Goal: Task Accomplishment & Management: Complete application form

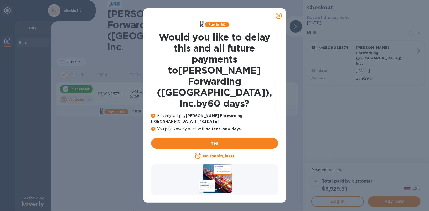
click at [206, 154] on u "No thanks, later" at bounding box center [218, 156] width 31 height 4
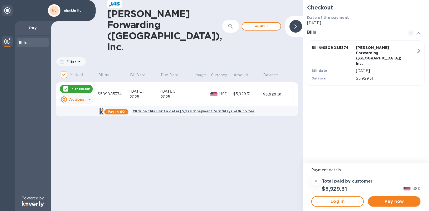
click at [85, 95] on div at bounding box center [89, 99] width 8 height 8
click at [85, 80] on div at bounding box center [214, 105] width 429 height 211
click at [83, 86] on p "In checkout" at bounding box center [80, 88] width 20 height 4
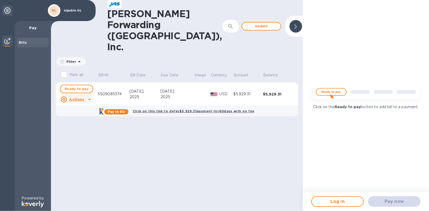
click at [82, 86] on span "Ready to pay" at bounding box center [77, 89] width 24 height 6
checkbox input "true"
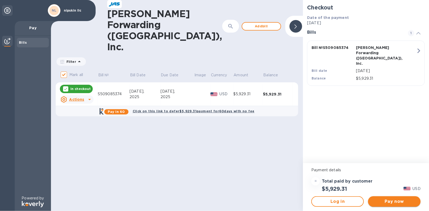
click at [398, 199] on span "Pay now" at bounding box center [394, 201] width 44 height 6
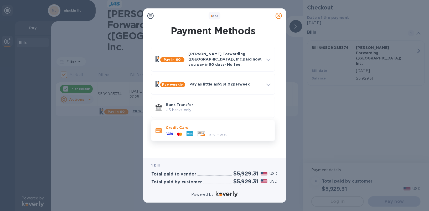
click at [204, 131] on icon at bounding box center [200, 133] width 7 height 4
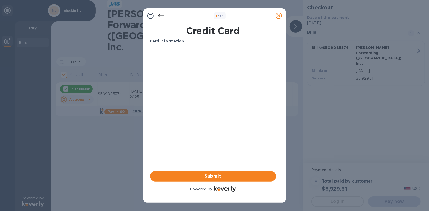
click at [204, 129] on div "Card Information Your browser does not support iframes Submit Powered by" at bounding box center [213, 115] width 126 height 154
click at [158, 16] on icon at bounding box center [161, 16] width 6 height 4
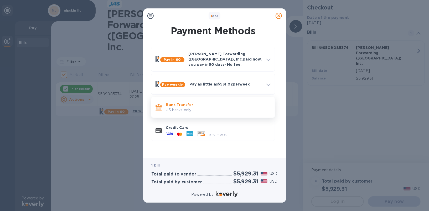
click at [224, 107] on p "US banks only." at bounding box center [218, 110] width 104 height 6
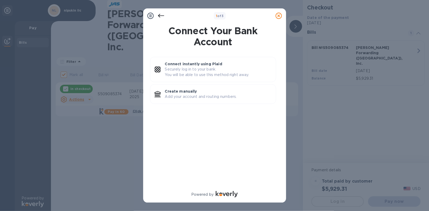
click at [116, 123] on div "1 of 3 Connect Your Bank Account Connect instantly using Plaid Securely log in …" at bounding box center [214, 105] width 429 height 211
click at [158, 17] on icon at bounding box center [161, 16] width 6 height 6
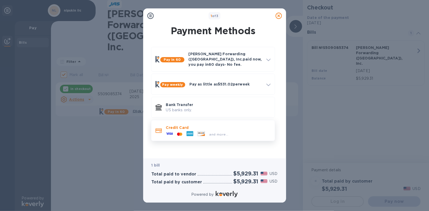
click at [198, 131] on icon at bounding box center [200, 133] width 7 height 4
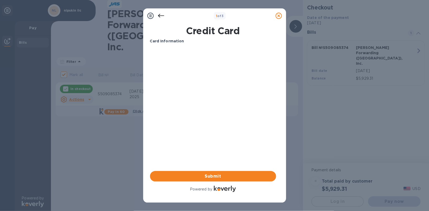
click at [161, 16] on icon at bounding box center [161, 16] width 6 height 6
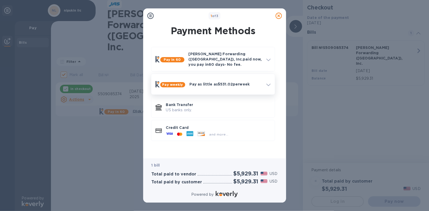
click at [192, 86] on div "Pay weekly Pay as little as $531.02 per week" at bounding box center [212, 84] width 119 height 16
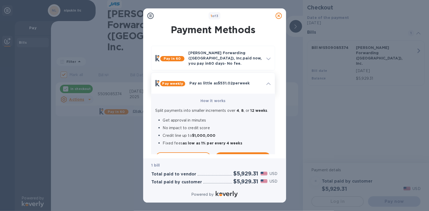
click at [201, 83] on div "Pay as little as $531.02 per week" at bounding box center [225, 82] width 77 height 9
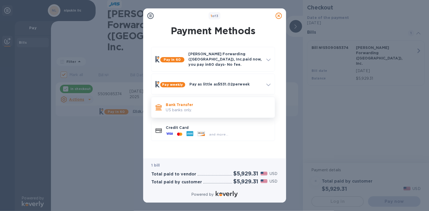
click at [199, 102] on p "Bank Transfer" at bounding box center [218, 104] width 104 height 5
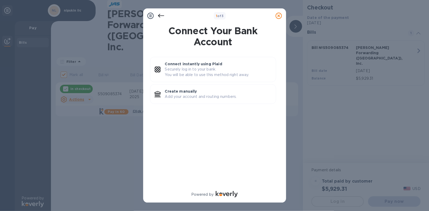
click at [162, 18] on icon at bounding box center [161, 16] width 6 height 6
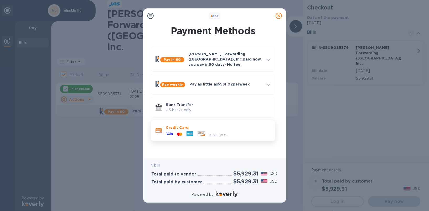
click at [195, 125] on p "Credit Card" at bounding box center [218, 127] width 104 height 5
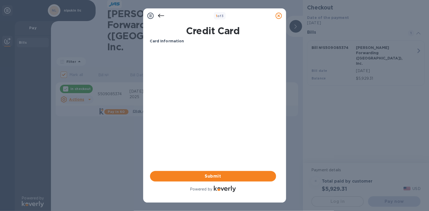
click at [164, 45] on div "Card Information" at bounding box center [213, 41] width 130 height 10
click at [158, 17] on icon at bounding box center [161, 16] width 6 height 6
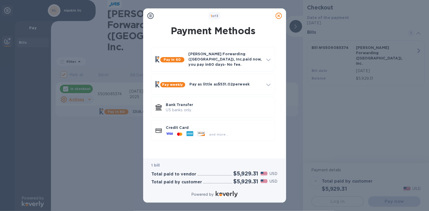
click at [150, 14] on icon at bounding box center [150, 16] width 6 height 6
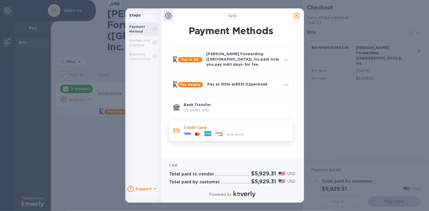
click at [208, 131] on icon at bounding box center [207, 133] width 7 height 5
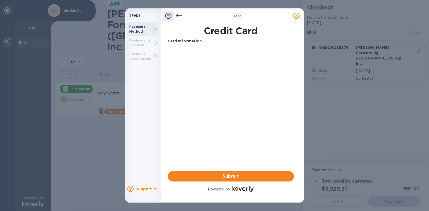
click at [146, 46] on div "Review and Confirm" at bounding box center [140, 42] width 23 height 9
click at [233, 177] on span "Submit" at bounding box center [231, 176] width 118 height 6
click at [226, 129] on div "Card Information Your browser does not support iframes Submit Powered by" at bounding box center [231, 115] width 126 height 154
click at [171, 18] on icon at bounding box center [168, 16] width 6 height 6
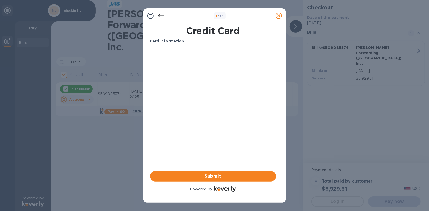
click at [151, 17] on icon at bounding box center [150, 16] width 6 height 6
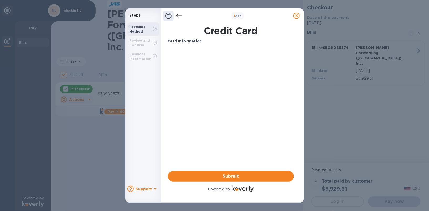
click at [181, 17] on icon at bounding box center [179, 16] width 6 height 6
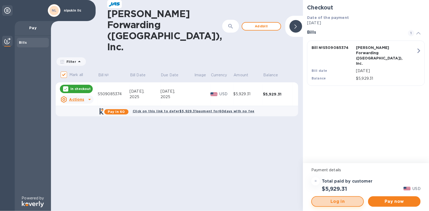
click at [347, 201] on span "Log in" at bounding box center [337, 201] width 43 height 6
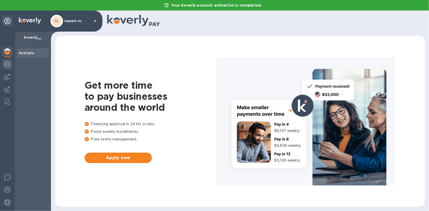
click at [8, 63] on img at bounding box center [7, 64] width 6 height 6
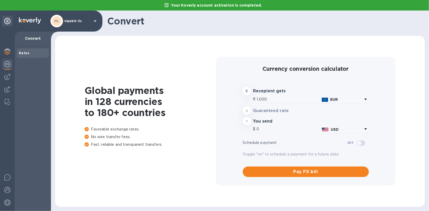
type input "1,178.68"
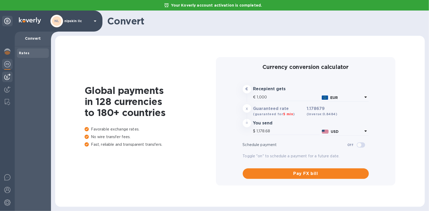
click at [8, 72] on div at bounding box center [7, 76] width 11 height 11
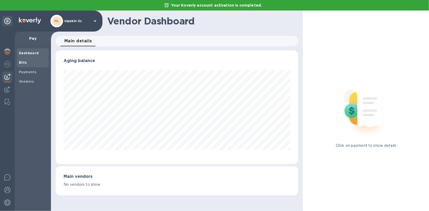
scroll to position [113, 242]
click at [24, 62] on b "Bills" at bounding box center [23, 62] width 8 height 4
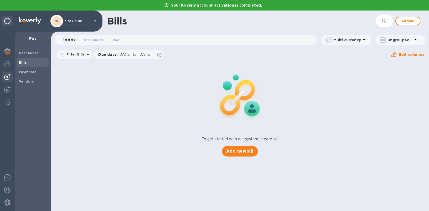
click at [175, 135] on div "To get started with our system, create bill Add new bill" at bounding box center [240, 108] width 382 height 99
click at [37, 70] on span "Payments" at bounding box center [33, 71] width 28 height 5
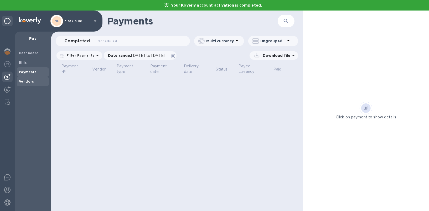
click at [33, 77] on div "Vendors" at bounding box center [33, 81] width 32 height 9
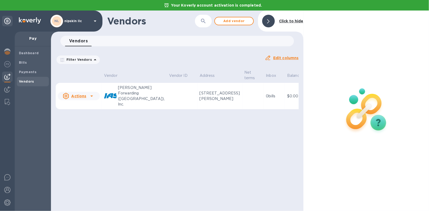
click at [113, 99] on div at bounding box center [110, 96] width 13 height 13
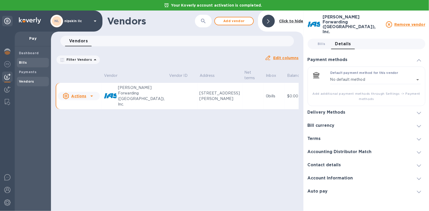
click at [28, 58] on div "Bills" at bounding box center [33, 62] width 32 height 9
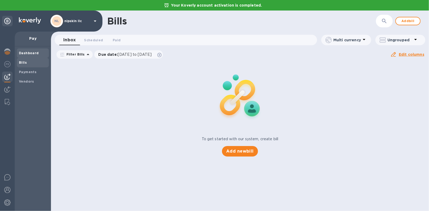
click at [30, 54] on b "Dashboard" at bounding box center [29, 53] width 20 height 4
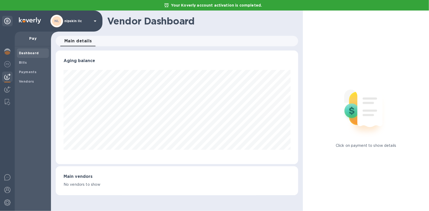
scroll to position [113, 242]
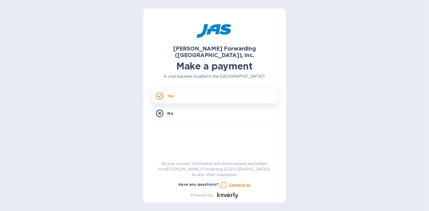
click at [182, 91] on div "Yes" at bounding box center [214, 95] width 126 height 15
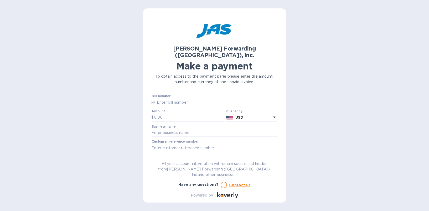
click at [180, 98] on input "text" at bounding box center [217, 102] width 122 height 8
type input "S509085374"
click at [180, 113] on input "text" at bounding box center [189, 117] width 70 height 8
paste input "5,929.31"
type input "5,929.31"
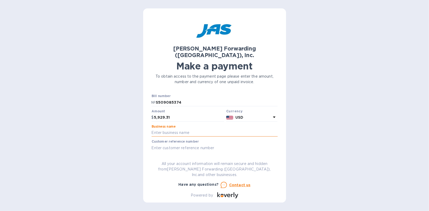
click at [184, 129] on input "text" at bounding box center [214, 133] width 126 height 8
type input "nipskin llc"
click at [196, 144] on input "text" at bounding box center [214, 148] width 126 height 8
type input "NIPSKILFY"
click at [203, 161] on span "Go to payment page" at bounding box center [215, 164] width 118 height 6
